Goal: Information Seeking & Learning: Learn about a topic

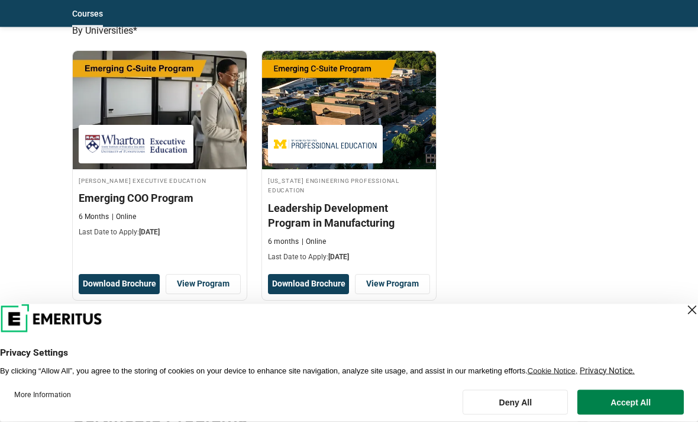
scroll to position [694, 0]
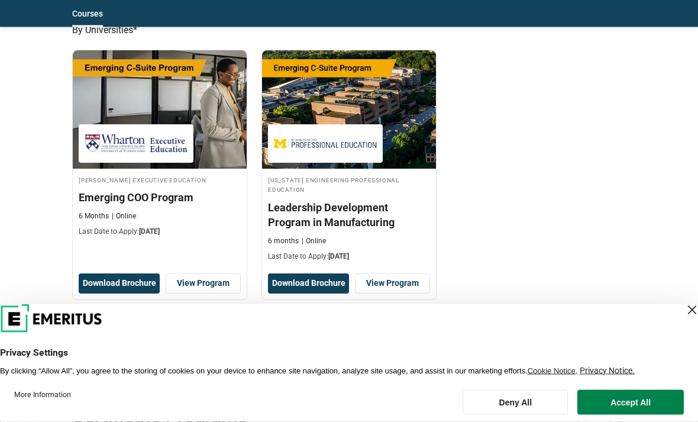
click at [647, 415] on button "Accept All" at bounding box center [630, 402] width 106 height 25
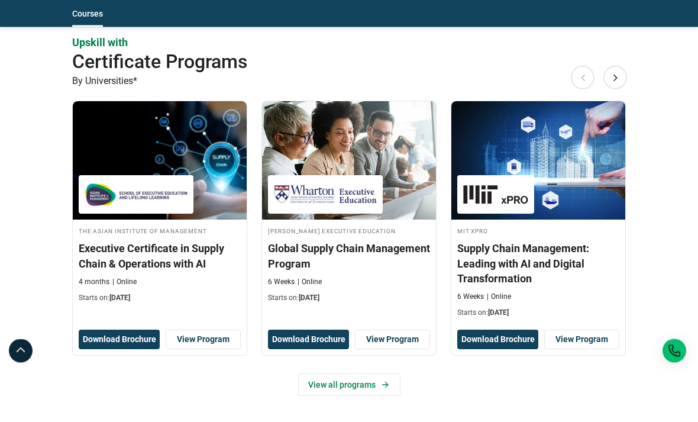
scroll to position [1053, 0]
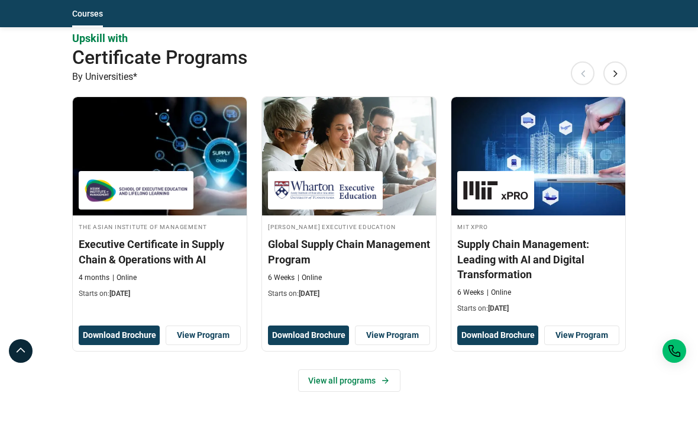
click at [367, 369] on link "View all programs" at bounding box center [349, 380] width 102 height 22
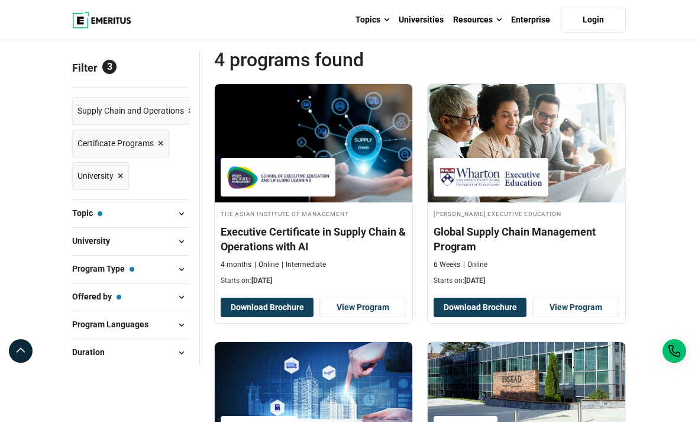
scroll to position [92, 0]
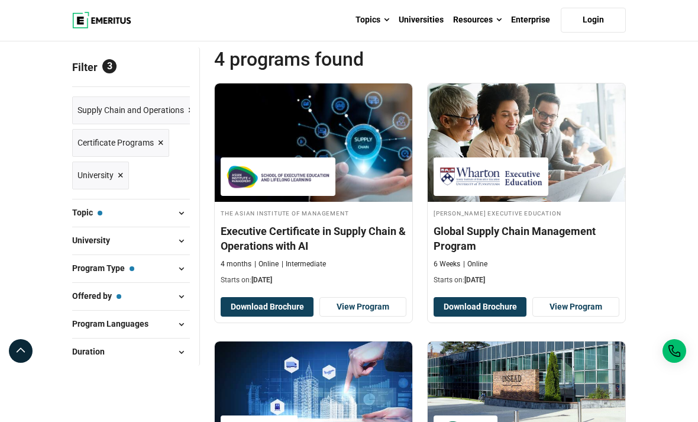
click at [157, 117] on span "Supply Chain and Operations" at bounding box center [130, 110] width 106 height 13
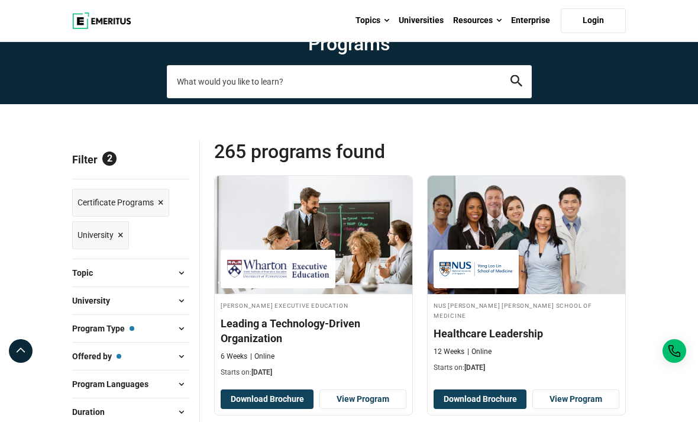
click at [361, 98] on input "search-page" at bounding box center [349, 81] width 365 height 33
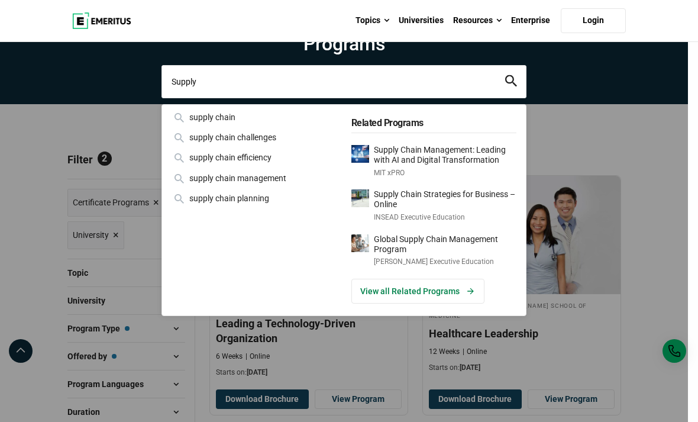
type input "Supply"
click at [209, 124] on div "supply chain" at bounding box center [255, 117] width 166 height 13
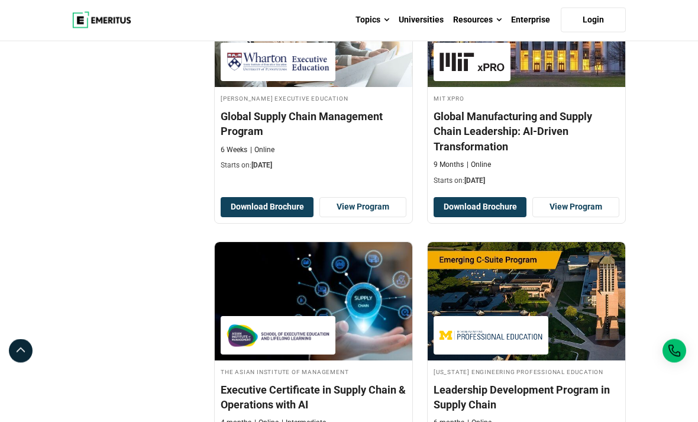
scroll to position [465, 0]
click at [547, 154] on h4 "Global Manufacturing and Supply Chain Leadership: AI-Driven Transformation" at bounding box center [527, 131] width 186 height 45
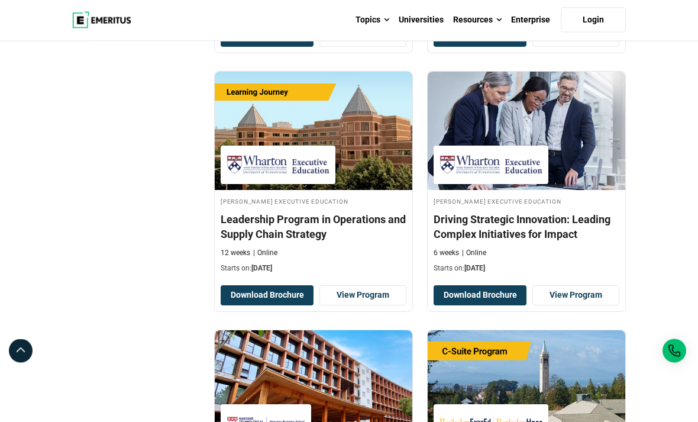
scroll to position [893, 0]
click at [264, 144] on img at bounding box center [314, 131] width 198 height 118
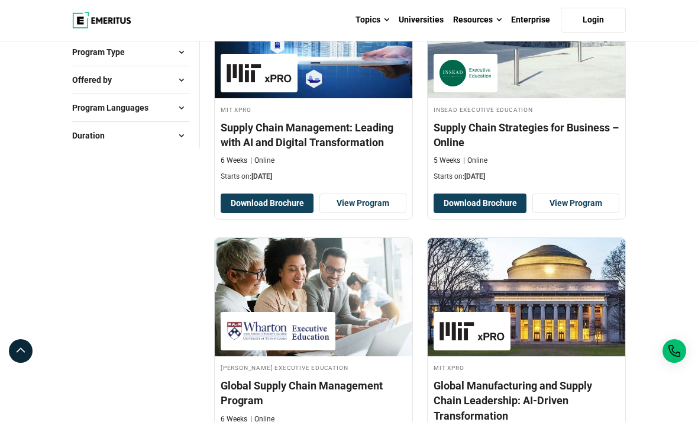
scroll to position [201, 0]
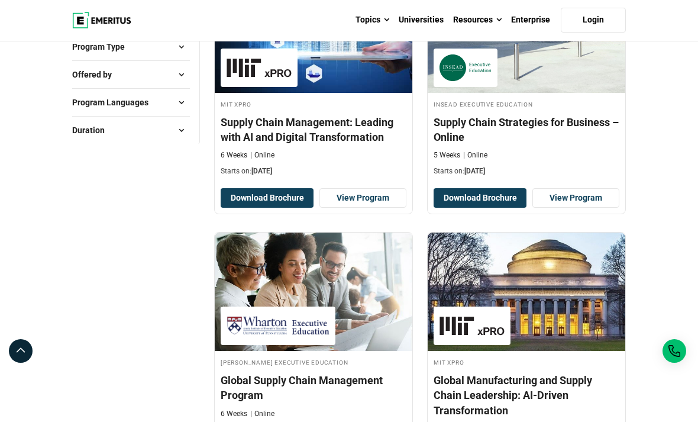
click at [496, 309] on img at bounding box center [527, 291] width 198 height 118
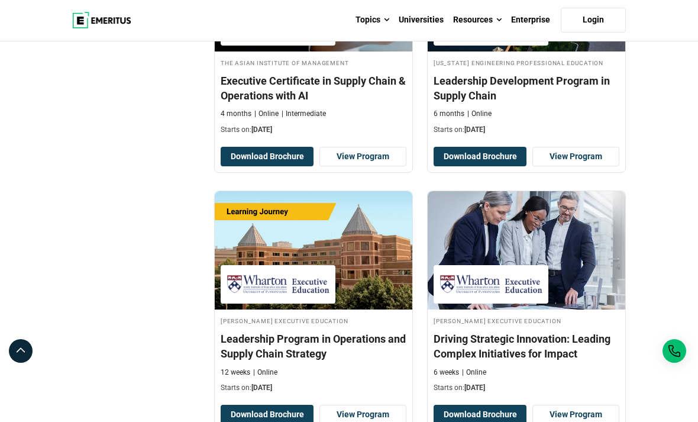
scroll to position [773, 0]
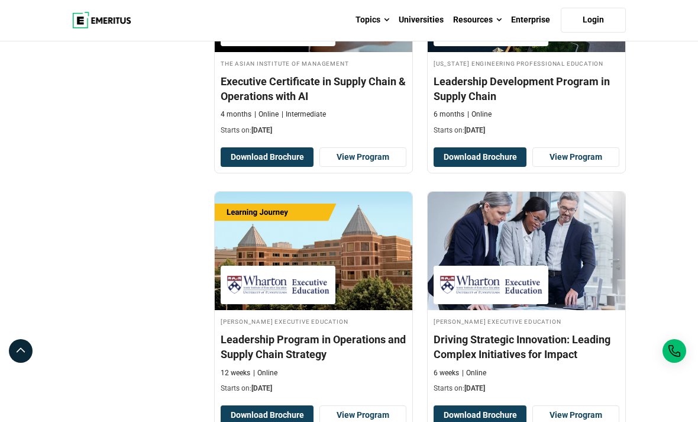
click at [11, 363] on link at bounding box center [21, 351] width 24 height 24
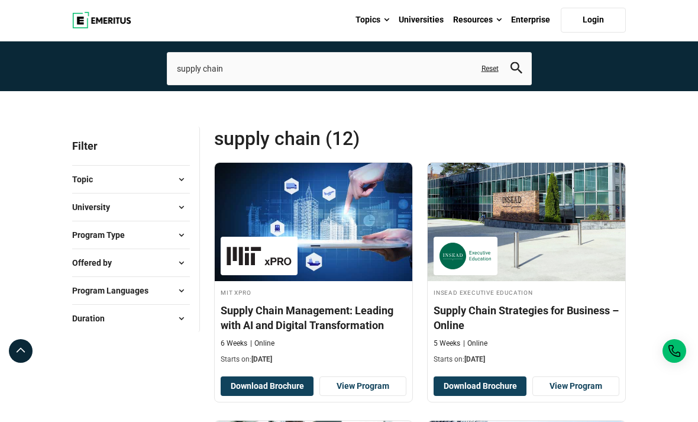
scroll to position [14, 0]
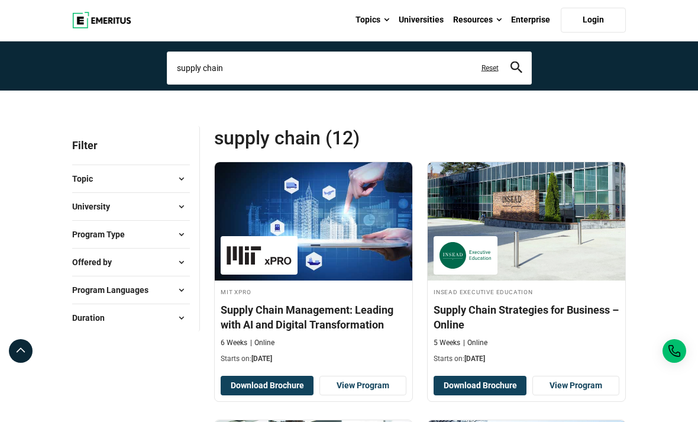
click at [236, 85] on input "supply chain" at bounding box center [349, 67] width 365 height 33
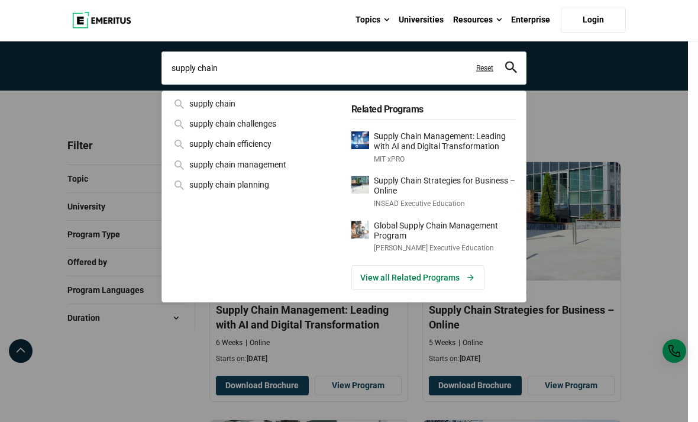
scroll to position [13, 0]
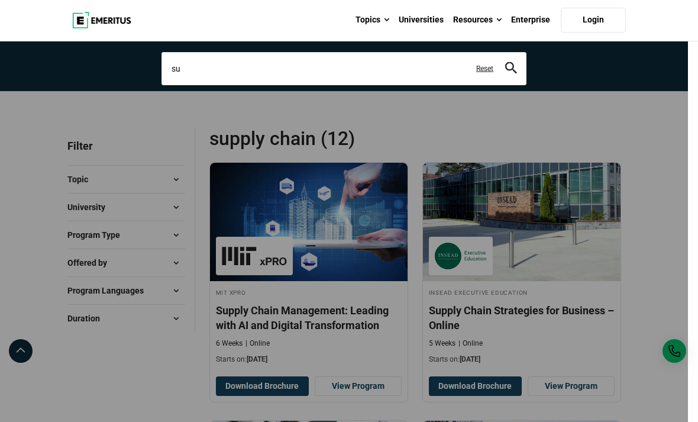
type input "s"
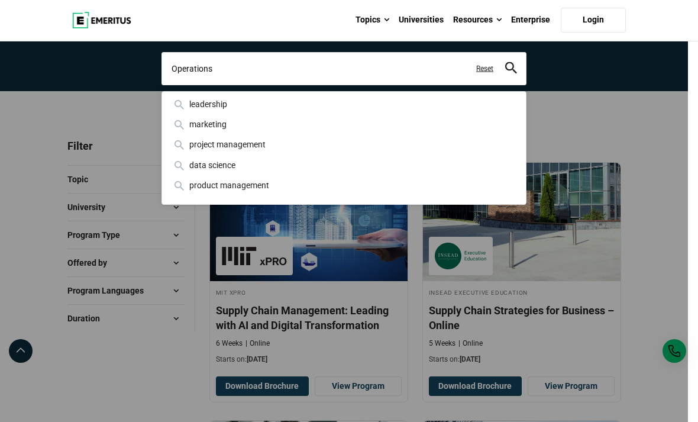
type input "Operations"
click at [511, 75] on button "search" at bounding box center [511, 69] width 12 height 14
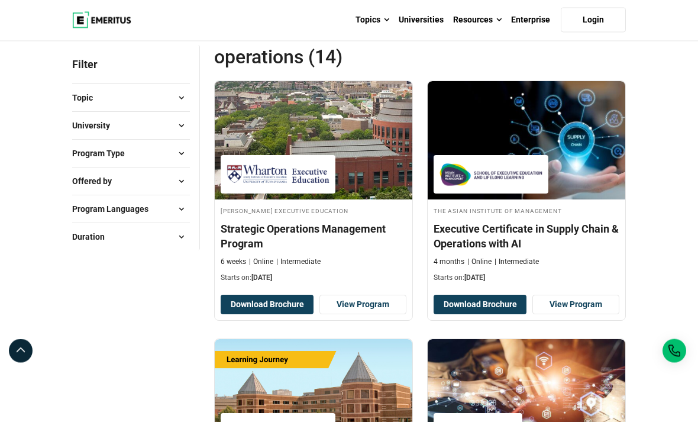
scroll to position [95, 0]
click at [362, 190] on img at bounding box center [314, 140] width 198 height 118
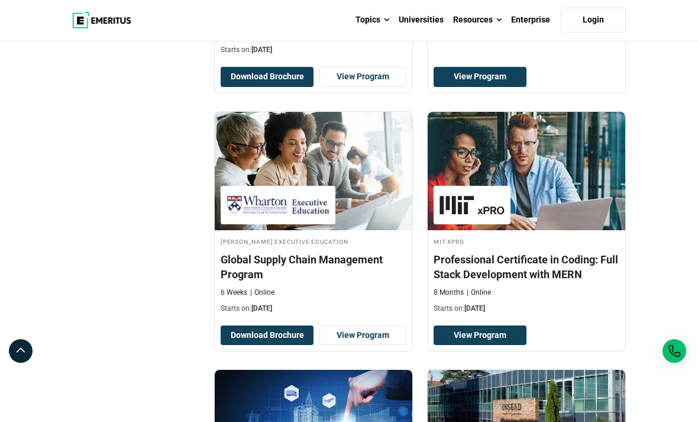
scroll to position [573, 0]
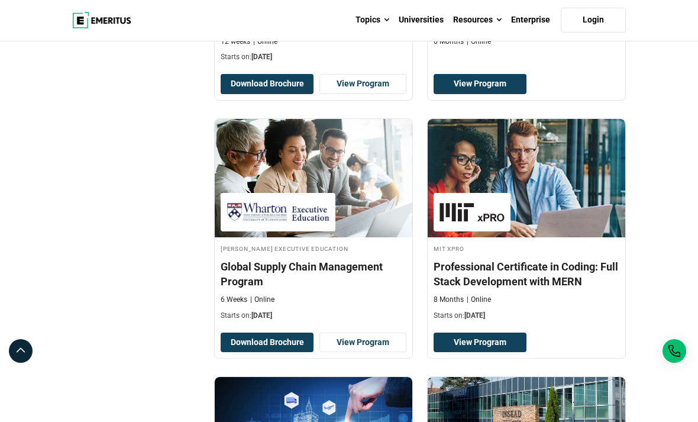
click at [373, 237] on img at bounding box center [314, 178] width 198 height 118
